Goal: Register for event/course

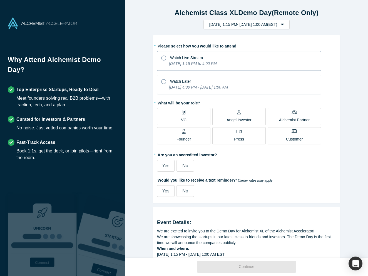
click at [167, 62] on label "Watch Live Stream [DATE] 1:15 PM to 4:00 PM" at bounding box center [239, 61] width 164 height 20
click at [0, 0] on input "Watch Live Stream [DATE] 1:15 PM to 4:00 PM" at bounding box center [0, 0] width 0 height 0
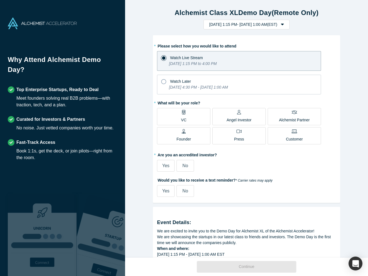
click at [233, 118] on p "Angel Investor" at bounding box center [239, 120] width 25 height 6
click at [0, 0] on input "Angel Investor" at bounding box center [0, 0] width 0 height 0
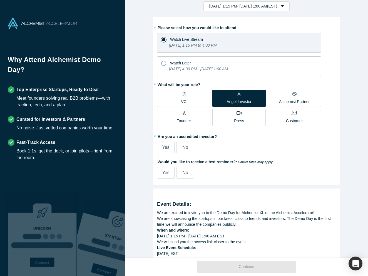
scroll to position [26, 0]
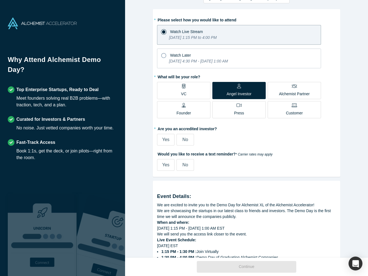
click at [184, 142] on div "No" at bounding box center [185, 140] width 6 height 7
click at [0, 0] on input "No" at bounding box center [0, 0] width 0 height 0
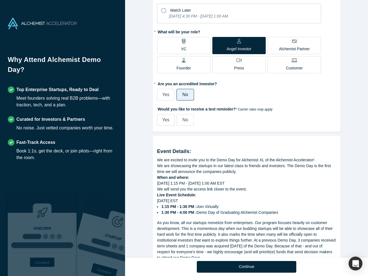
scroll to position [71, 0]
click at [164, 120] on span "Yes" at bounding box center [165, 119] width 7 height 5
click at [0, 0] on input "Yes" at bounding box center [0, 0] width 0 height 0
select select "US"
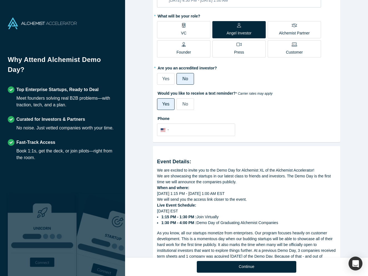
scroll to position [90, 0]
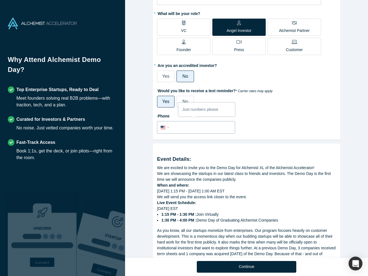
click at [226, 129] on input "tel" at bounding box center [201, 128] width 61 height 8
type input "[PHONE_NUMBER]"
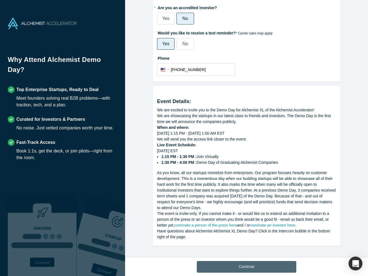
scroll to position [148, 0]
click at [234, 264] on button "Continue" at bounding box center [247, 267] width 100 height 12
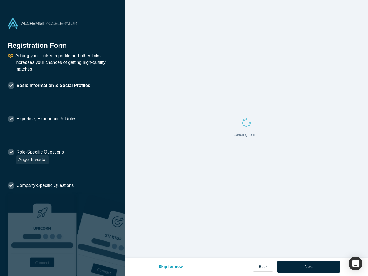
select select "US"
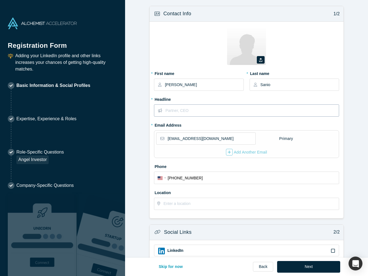
click at [183, 110] on input "text" at bounding box center [251, 111] width 173 height 12
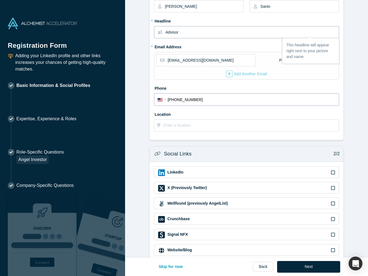
scroll to position [84, 0]
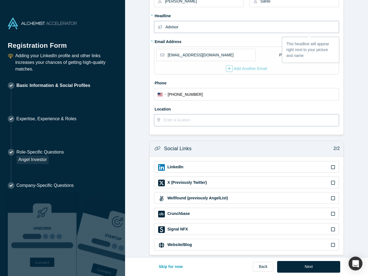
type input "Advisor"
click at [181, 123] on input "text" at bounding box center [251, 121] width 175 height 12
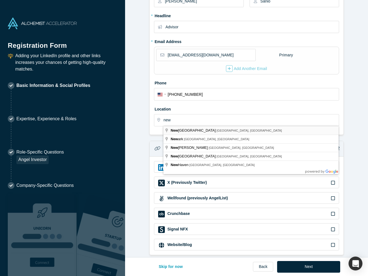
type input "[US_STATE], [GEOGRAPHIC_DATA], [GEOGRAPHIC_DATA]"
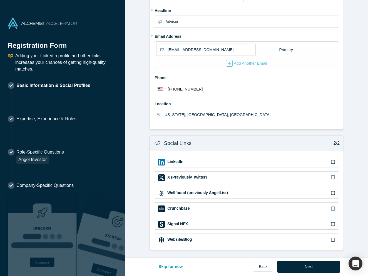
scroll to position [88, 0]
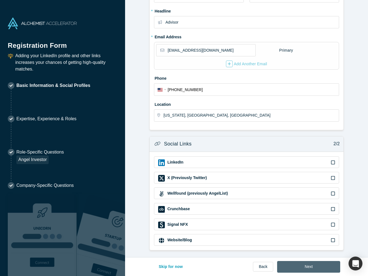
click at [310, 264] on button "Next" at bounding box center [308, 267] width 63 height 12
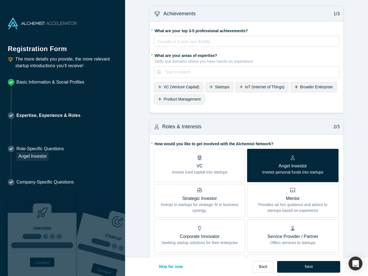
scroll to position [4, 0]
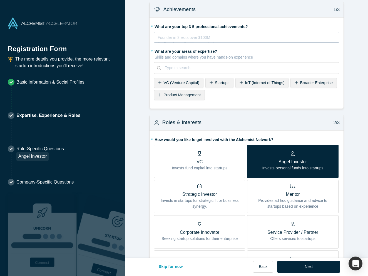
click at [177, 37] on div "rdw-editor" at bounding box center [247, 37] width 178 height 6
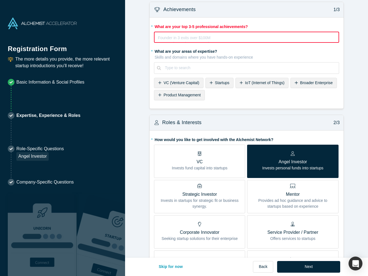
click at [172, 42] on div "Founder in 3 exits over $100M Ex-Googler on the Maps product Ultramarathoner fo…" at bounding box center [246, 39] width 177 height 11
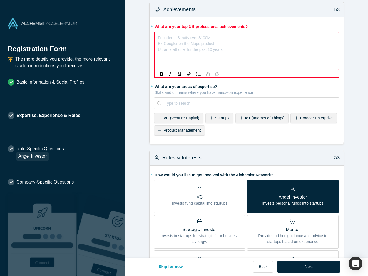
click at [170, 50] on div "Founder in 3 exits over $100M Ex-Googler on the Maps product Ultramarathoner fo…" at bounding box center [190, 44] width 65 height 18
click at [170, 39] on div "rdw-editor" at bounding box center [246, 37] width 177 height 6
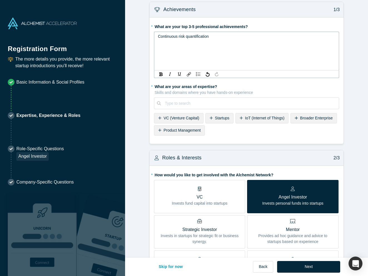
click at [180, 38] on span "Continuous risk quantification" at bounding box center [183, 36] width 51 height 4
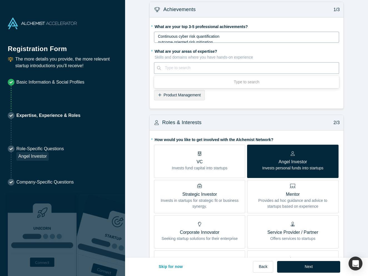
click at [171, 71] on div "Type to search" at bounding box center [250, 68] width 170 height 6
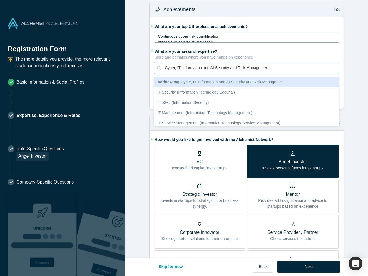
type input "Cyber, IT, Information and AI Security and Risk Management"
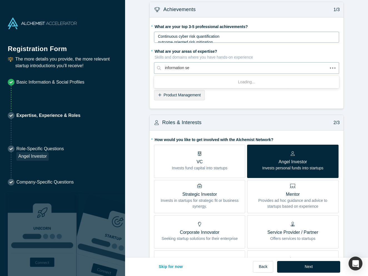
type input "information sec"
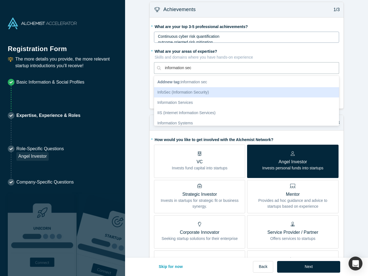
click at [174, 89] on div "InfoSec (Information Security)" at bounding box center [246, 92] width 185 height 10
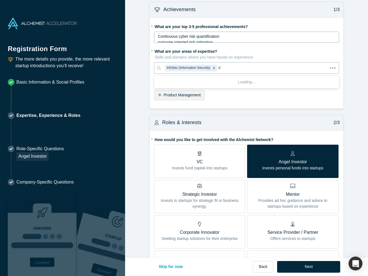
type input "risk"
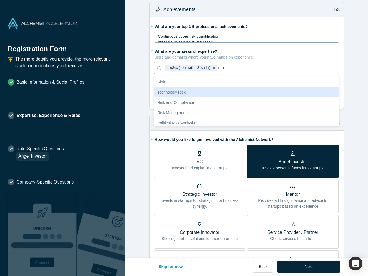
click at [170, 90] on div "Technology Risk" at bounding box center [246, 92] width 185 height 10
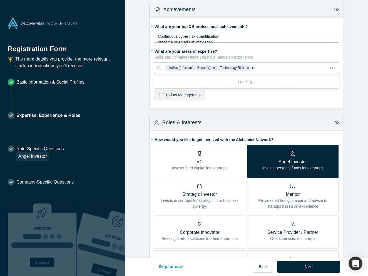
type input "risk"
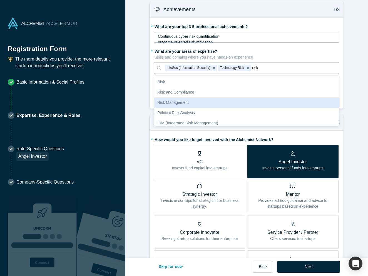
click at [168, 102] on div "Risk Management" at bounding box center [246, 103] width 185 height 10
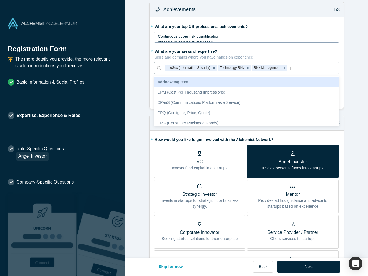
type input "c"
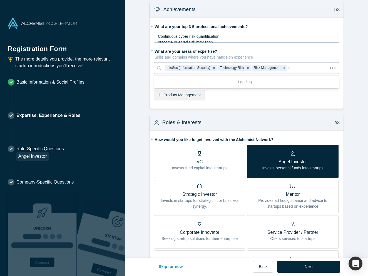
type input "i"
type input "cyber"
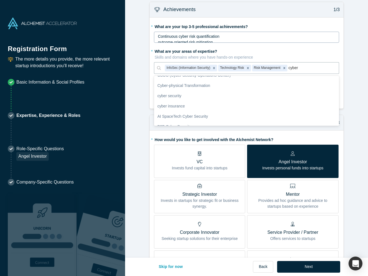
scroll to position [40, 0]
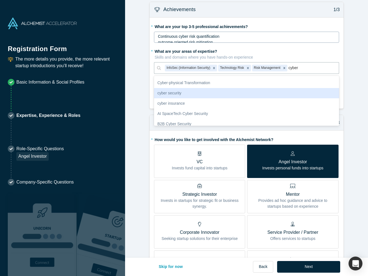
click at [170, 90] on div "cyber security" at bounding box center [246, 93] width 185 height 10
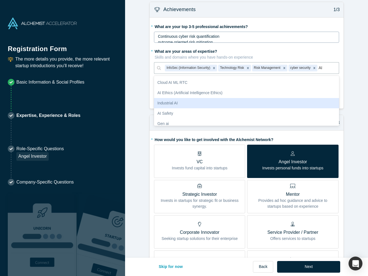
scroll to position [0, 0]
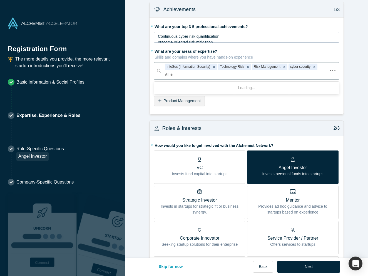
type input "AI risk"
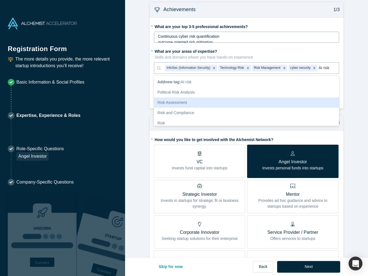
click at [175, 102] on div "Risk Assessment" at bounding box center [246, 103] width 185 height 10
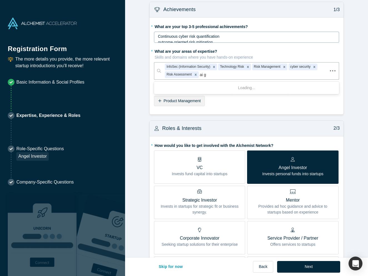
type input "ai go"
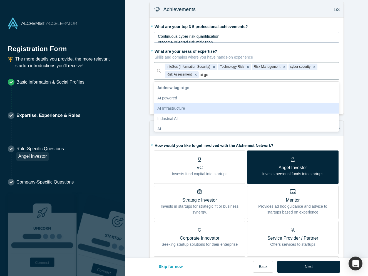
click at [176, 103] on div "AI Infrastructure" at bounding box center [246, 108] width 185 height 10
type input "v"
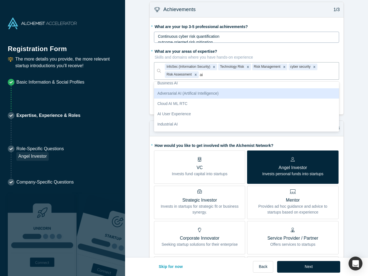
scroll to position [140, 0]
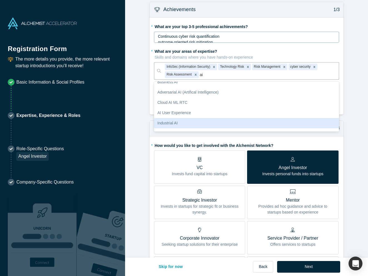
type input "ai"
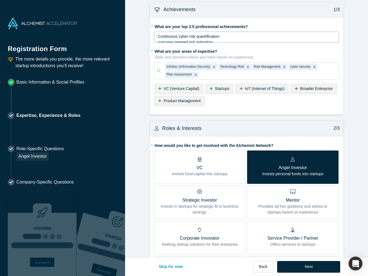
click at [219, 104] on div "* What are your areas of expertise? Skills and domains where you have hands-on …" at bounding box center [246, 77] width 185 height 61
click at [209, 72] on div at bounding box center [267, 74] width 135 height 7
click at [234, 101] on div "* What are your areas of expertise? Skills and domains where you have hands-on …" at bounding box center [246, 77] width 185 height 61
click at [223, 73] on div at bounding box center [267, 74] width 135 height 7
type input "ai"
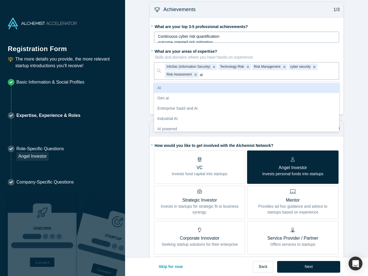
click at [213, 88] on div "AI" at bounding box center [246, 88] width 185 height 10
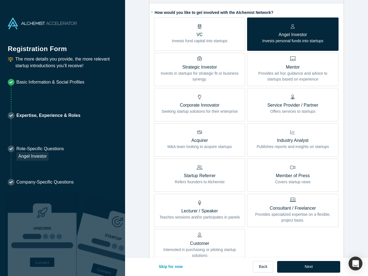
scroll to position [138, 0]
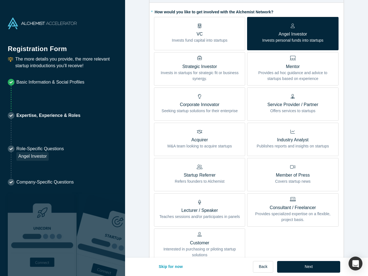
click at [291, 213] on p "Provides specialized expertise on a flexible, project basis." at bounding box center [292, 217] width 83 height 12
click at [0, 0] on input "Consultant / Freelancer Provides specialized expertise on a flexible, project b…" at bounding box center [0, 0] width 0 height 0
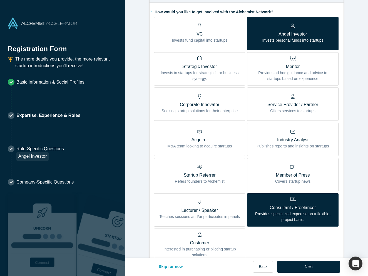
click at [267, 65] on p "Mentor" at bounding box center [292, 66] width 83 height 7
click at [0, 0] on input "Mentor Provides ad hoc guidance and advice to startups based on experience" at bounding box center [0, 0] width 0 height 0
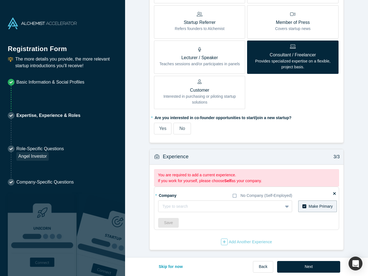
scroll to position [291, 0]
click at [288, 206] on icon at bounding box center [287, 207] width 4 height 2
type input "self"
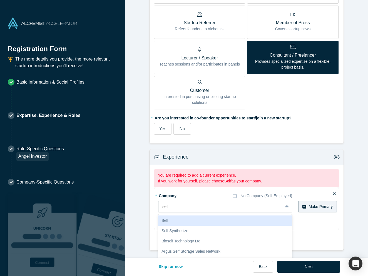
click at [248, 220] on div "Self" at bounding box center [225, 221] width 134 height 10
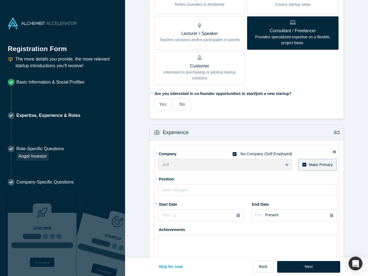
scroll to position [325, 0]
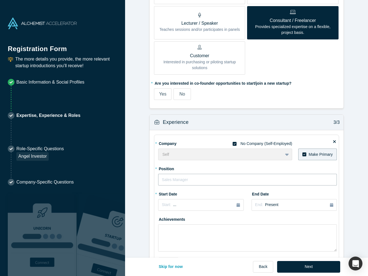
click at [183, 181] on input "text" at bounding box center [247, 180] width 179 height 12
type input "A"
type input "Advisory"
click at [184, 207] on div "Start: ..." at bounding box center [201, 205] width 78 height 6
click at [171, 239] on div "Apr" at bounding box center [170, 239] width 18 height 6
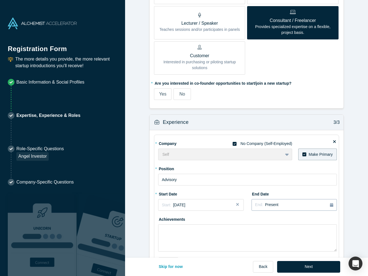
click at [265, 206] on span "Present" at bounding box center [271, 205] width 13 height 4
click at [223, 220] on div "Achievements" at bounding box center [247, 233] width 179 height 37
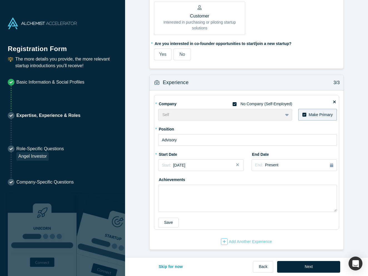
scroll to position [364, 0]
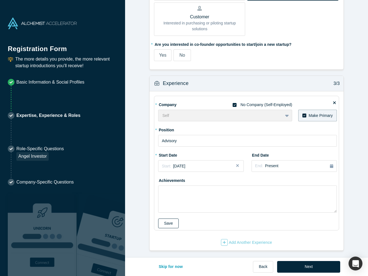
click at [173, 223] on button "Save" at bounding box center [168, 224] width 21 height 10
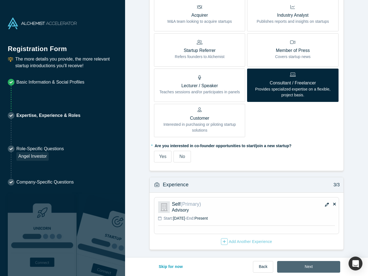
click at [304, 268] on button "Next" at bounding box center [308, 267] width 63 height 12
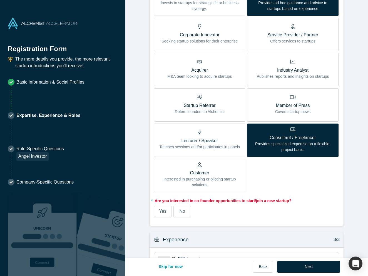
scroll to position [248, 0]
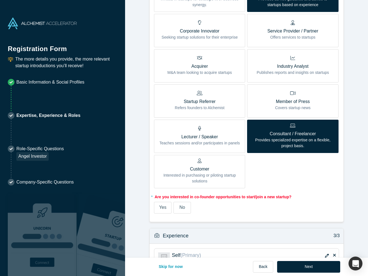
click at [181, 208] on span "No" at bounding box center [182, 207] width 6 height 5
click at [0, 0] on input "No" at bounding box center [0, 0] width 0 height 0
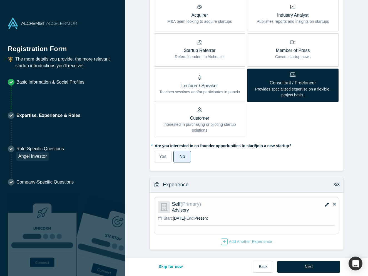
scroll to position [262, 0]
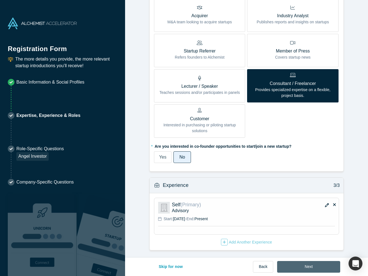
click at [313, 265] on button "Next" at bounding box center [308, 267] width 63 height 12
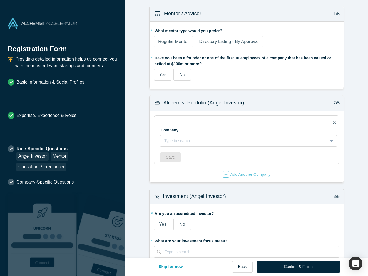
scroll to position [3, 0]
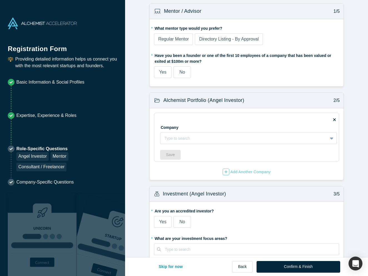
click at [170, 39] on span "Regular Mentor" at bounding box center [173, 39] width 31 height 5
click at [0, 0] on input "Regular Mentor" at bounding box center [0, 0] width 0 height 0
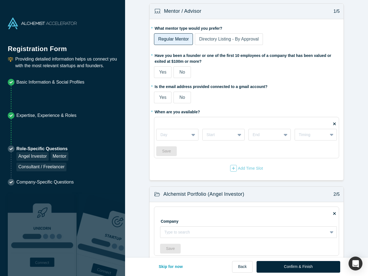
scroll to position [11, 0]
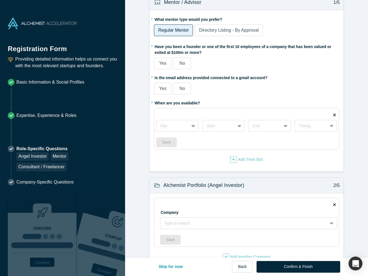
click at [182, 61] on span "No" at bounding box center [182, 63] width 6 height 5
click at [0, 0] on input "No" at bounding box center [0, 0] width 0 height 0
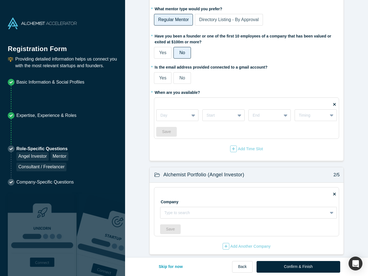
scroll to position [24, 0]
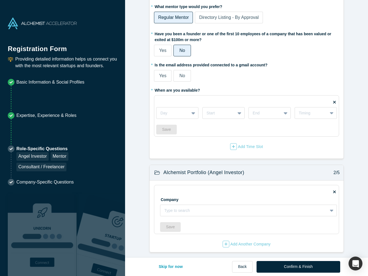
click at [166, 76] on span "Yes" at bounding box center [162, 75] width 7 height 5
click at [0, 0] on input "Yes" at bounding box center [0, 0] width 0 height 0
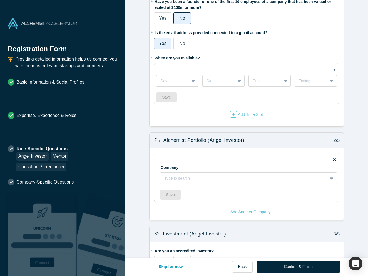
scroll to position [59, 0]
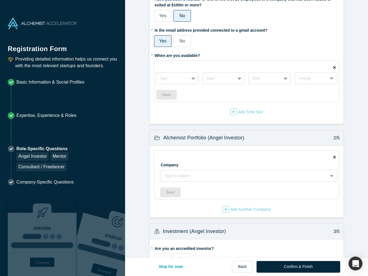
click at [335, 67] on icon at bounding box center [334, 67] width 3 height 3
click at [0, 0] on input "checkbox" at bounding box center [0, 0] width 0 height 0
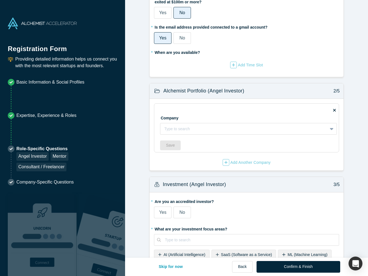
scroll to position [61, 0]
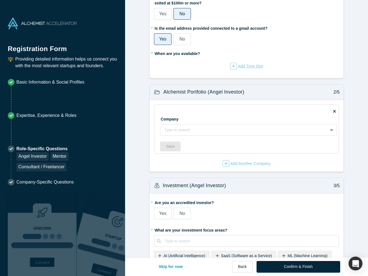
click at [233, 65] on icon "button" at bounding box center [233, 66] width 3 height 4
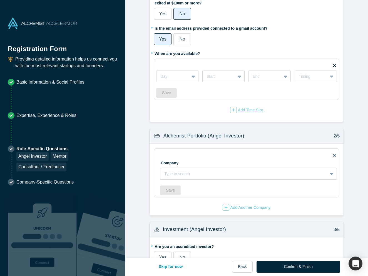
click at [231, 108] on div "button" at bounding box center [233, 110] width 7 height 7
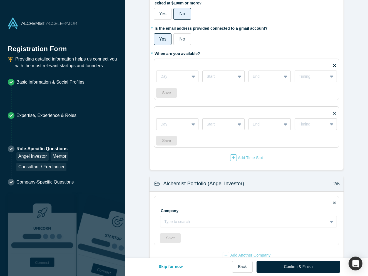
click at [333, 112] on fieldset "Day Start End Timing Save" at bounding box center [246, 127] width 185 height 41
click at [335, 113] on icon at bounding box center [334, 113] width 3 height 3
click at [0, 0] on input "checkbox" at bounding box center [0, 0] width 0 height 0
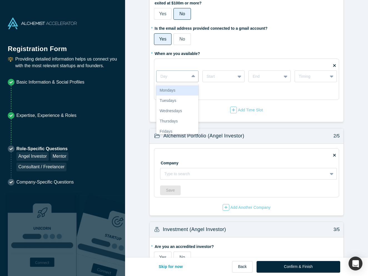
click at [176, 78] on div at bounding box center [172, 76] width 25 height 7
click at [175, 99] on div "Tuesdays" at bounding box center [177, 101] width 42 height 10
click at [219, 78] on div at bounding box center [219, 76] width 25 height 7
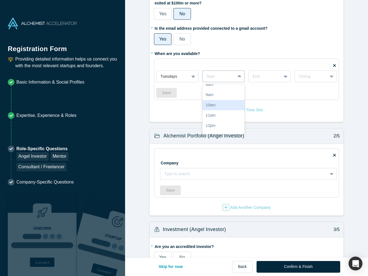
scroll to position [26, 0]
click at [217, 119] on div "11am" at bounding box center [223, 116] width 42 height 10
click at [272, 79] on div at bounding box center [265, 76] width 25 height 7
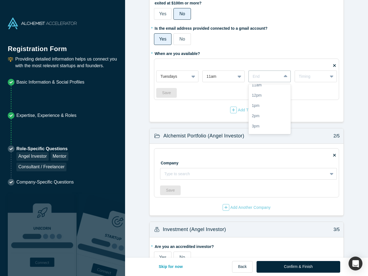
scroll to position [62, 0]
click at [261, 101] on div "1pm" at bounding box center [270, 100] width 42 height 10
click at [309, 76] on div "Timing" at bounding box center [311, 77] width 25 height 6
click at [307, 99] on div "Bi-Weekly" at bounding box center [316, 101] width 42 height 10
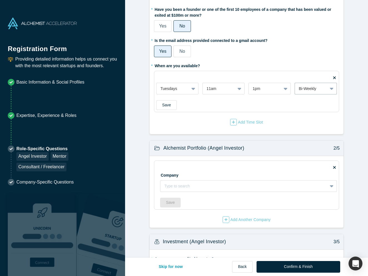
scroll to position [49, 0]
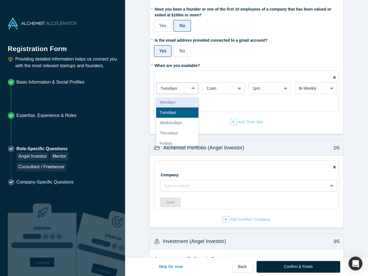
click at [182, 90] on div at bounding box center [172, 88] width 25 height 7
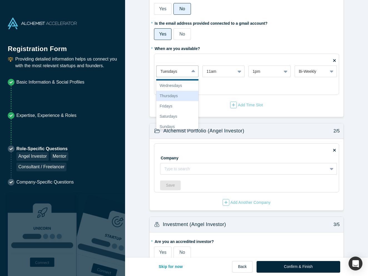
scroll to position [21, 0]
click at [177, 117] on div "Saturdays" at bounding box center [177, 116] width 42 height 10
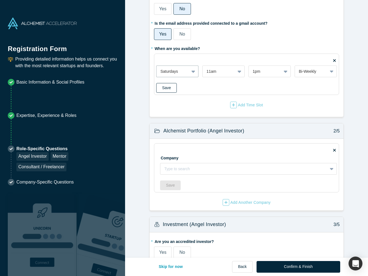
click at [166, 87] on button "Save" at bounding box center [166, 88] width 21 height 10
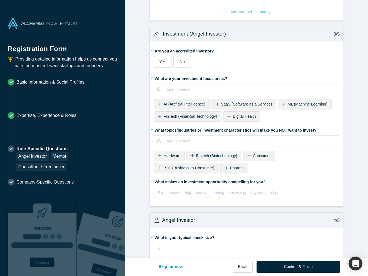
scroll to position [238, 0]
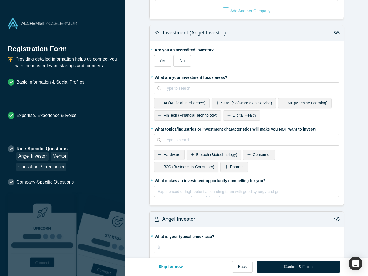
click at [186, 58] on label "No" at bounding box center [183, 61] width 18 height 12
click at [0, 0] on input "No" at bounding box center [0, 0] width 0 height 0
click at [177, 88] on div "Type to search" at bounding box center [250, 89] width 170 height 6
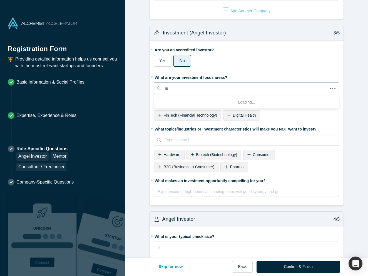
type input "risk"
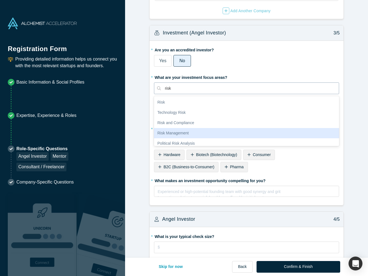
click at [173, 131] on div "Risk Management" at bounding box center [246, 133] width 185 height 10
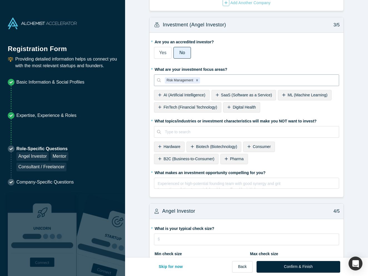
scroll to position [246, 0]
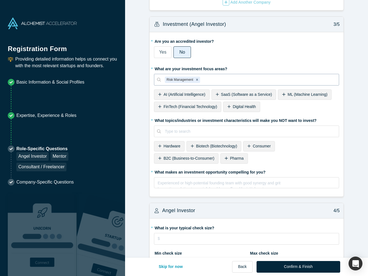
click at [173, 95] on span "AI (Artificial Intelligence)" at bounding box center [185, 94] width 42 height 4
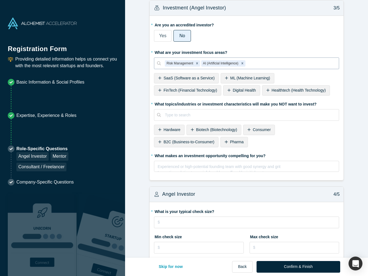
scroll to position [263, 0]
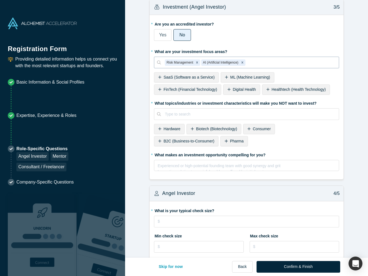
click at [170, 85] on div "FinTech (Financial Technology)" at bounding box center [187, 90] width 67 height 10
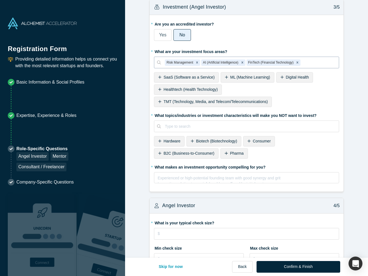
click at [320, 61] on div at bounding box center [318, 62] width 33 height 7
type input "cyber"
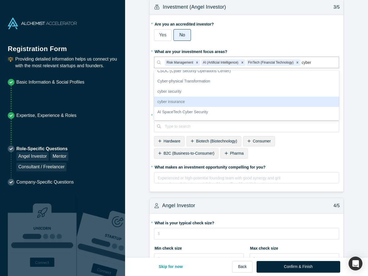
scroll to position [38, 0]
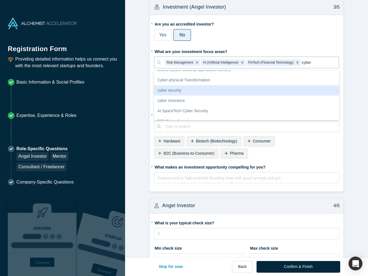
click at [222, 90] on div "cyber security" at bounding box center [246, 90] width 185 height 10
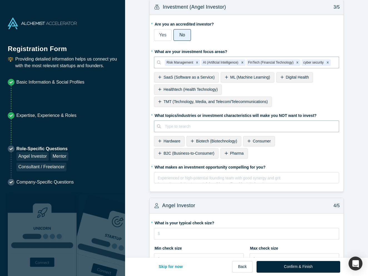
click at [193, 127] on div at bounding box center [250, 126] width 170 height 7
type input "s"
click at [278, 161] on fieldset "* Are you an accredited investor? Yes No My income is $200K+ (or $300K+ with sp…" at bounding box center [246, 103] width 185 height 168
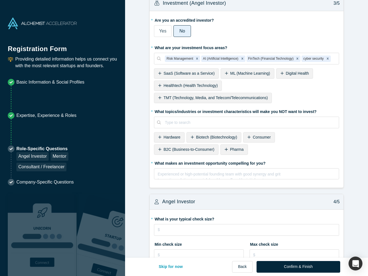
scroll to position [268, 0]
click at [246, 120] on div at bounding box center [250, 122] width 170 height 7
type input "none"
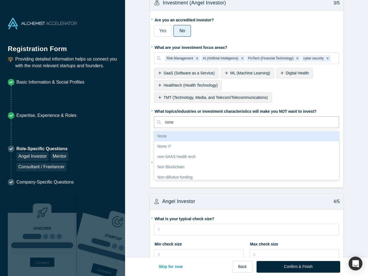
click at [234, 136] on div "None" at bounding box center [246, 136] width 185 height 10
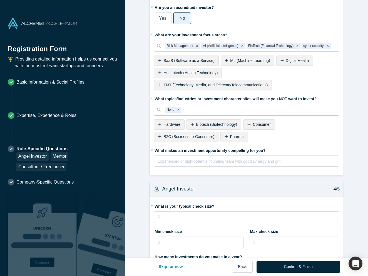
scroll to position [284, 0]
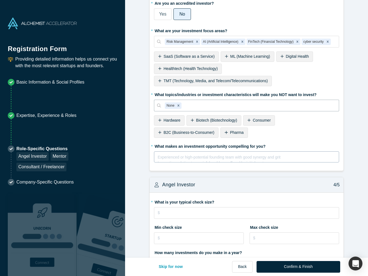
click at [189, 157] on div "rdw-editor" at bounding box center [247, 157] width 178 height 6
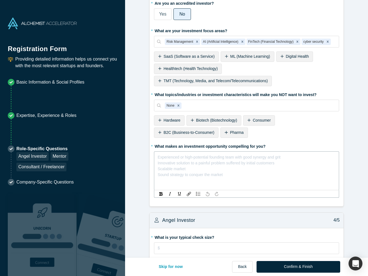
click at [183, 156] on div "rdw-editor" at bounding box center [247, 157] width 178 height 6
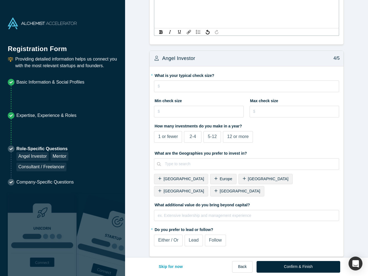
scroll to position [450, 0]
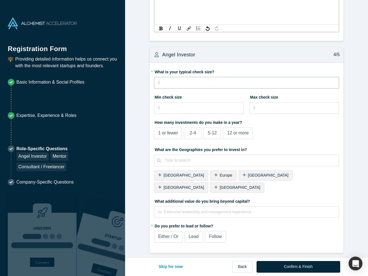
click at [171, 82] on input "tel" at bounding box center [246, 83] width 185 height 12
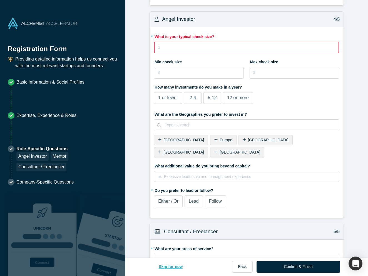
click at [170, 266] on button "Skip for now" at bounding box center [171, 267] width 36 height 12
click at [166, 269] on button "Skip for now" at bounding box center [171, 267] width 36 height 12
click at [304, 266] on button "Confirm & Finish" at bounding box center [299, 267] width 84 height 12
